Goal: Information Seeking & Learning: Learn about a topic

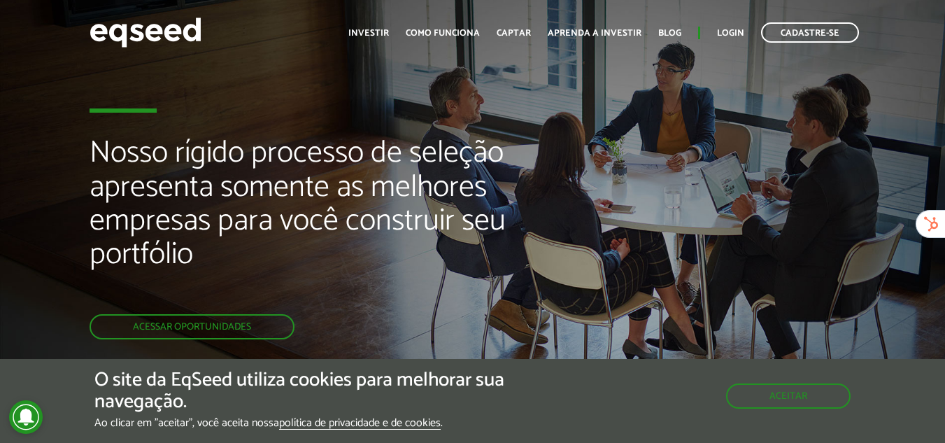
click at [686, 86] on div "Nosso rígido processo de seleção apresenta somente as melhores empresas para vo…" at bounding box center [472, 238] width 945 height 476
click at [329, 59] on header "Cadastre-se Toggle navigation Toggle navigation Início Investir Como funciona C…" at bounding box center [472, 32] width 945 height 65
click at [153, 20] on img at bounding box center [146, 32] width 112 height 37
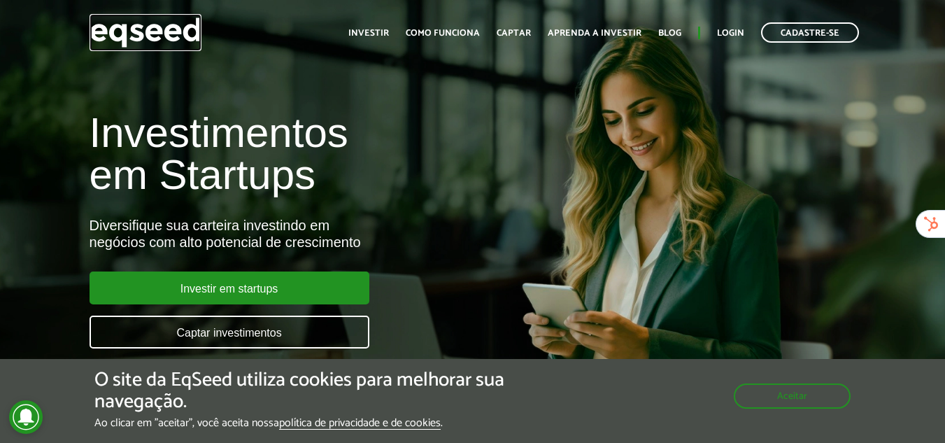
click at [171, 28] on img at bounding box center [146, 32] width 112 height 37
click at [738, 372] on div "Aceitar" at bounding box center [792, 388] width 117 height 39
click at [742, 375] on div "Aceitar" at bounding box center [792, 388] width 117 height 39
